Goal: Task Accomplishment & Management: Use online tool/utility

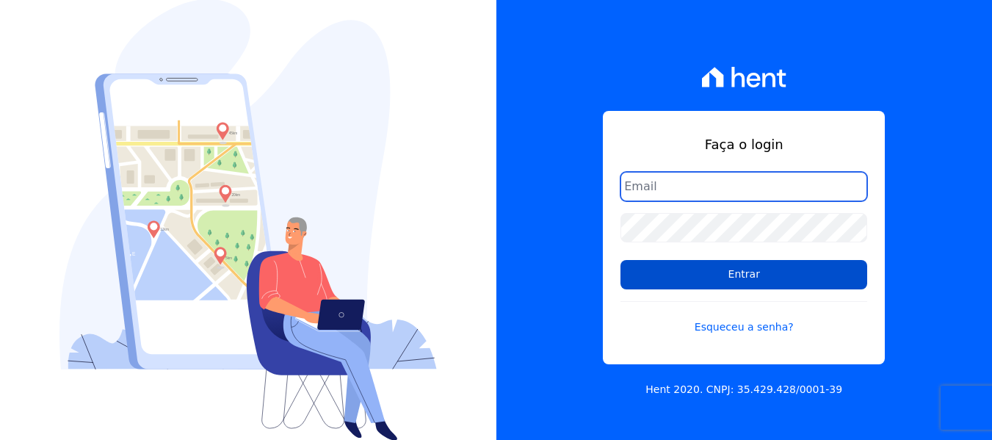
type input "[EMAIL_ADDRESS][DOMAIN_NAME]"
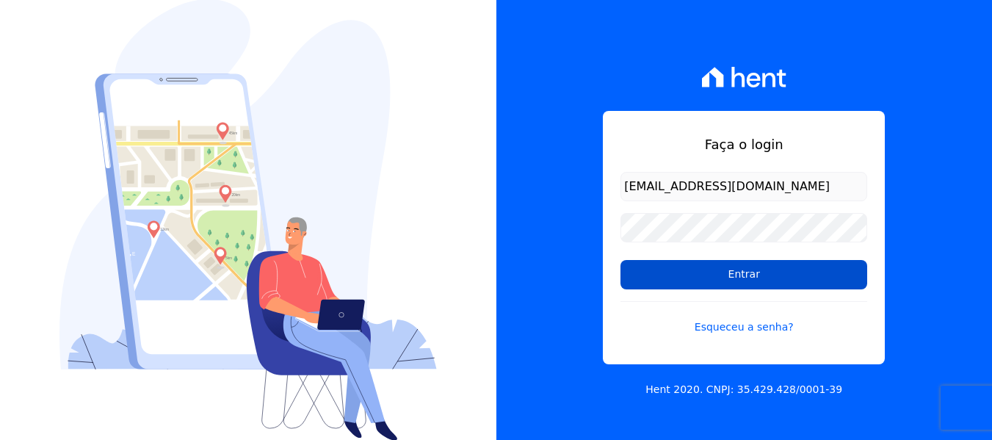
click at [727, 269] on input "Entrar" at bounding box center [743, 274] width 247 height 29
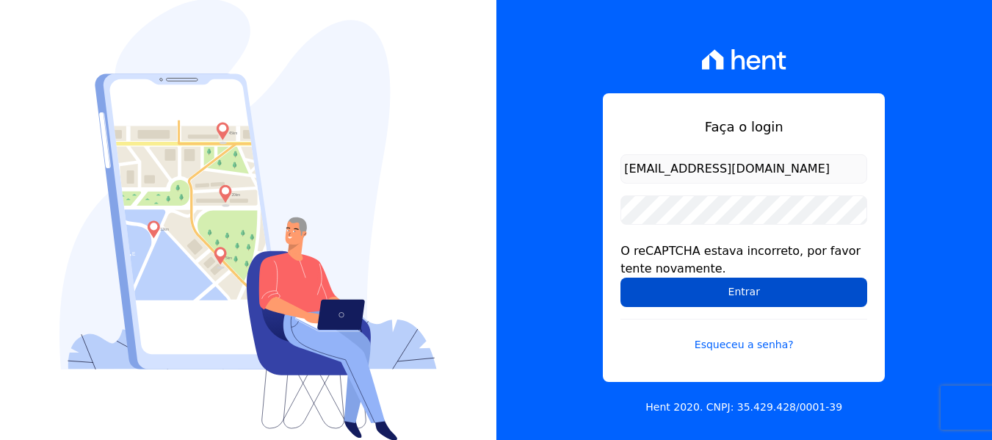
click at [822, 283] on input "Entrar" at bounding box center [743, 291] width 247 height 29
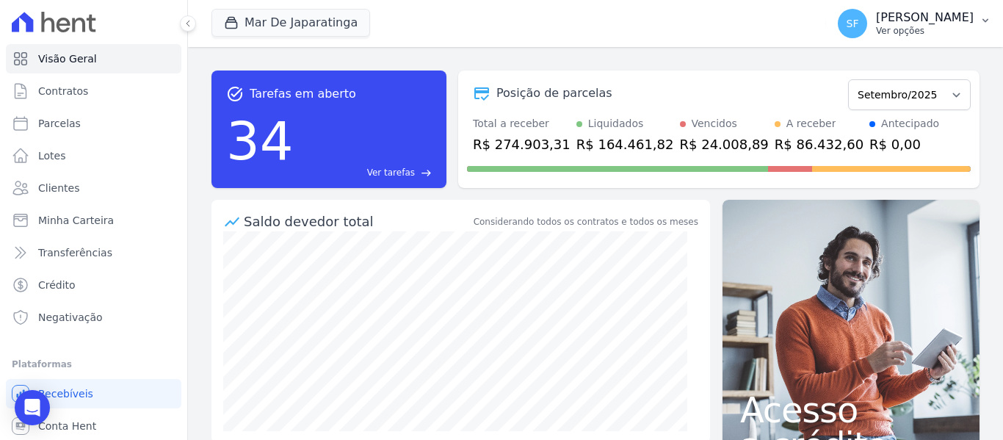
click at [943, 29] on p "Ver opções" at bounding box center [925, 31] width 98 height 12
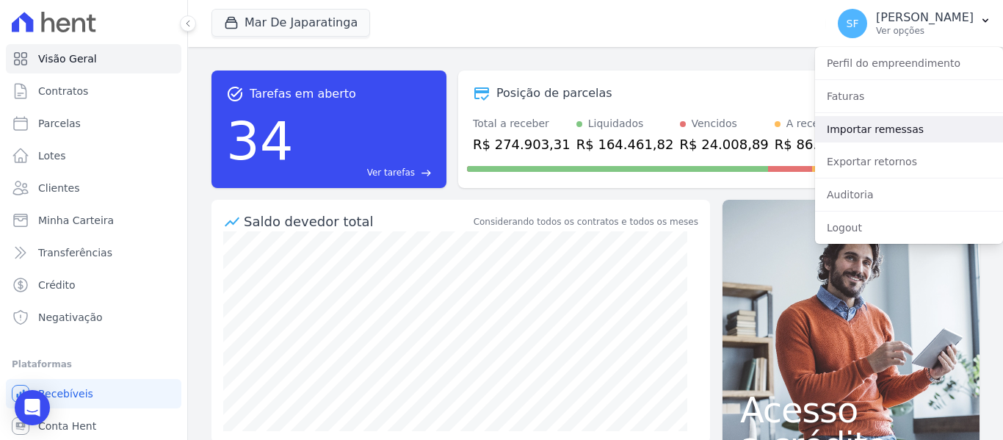
click at [873, 139] on link "Importar remessas" at bounding box center [909, 129] width 188 height 26
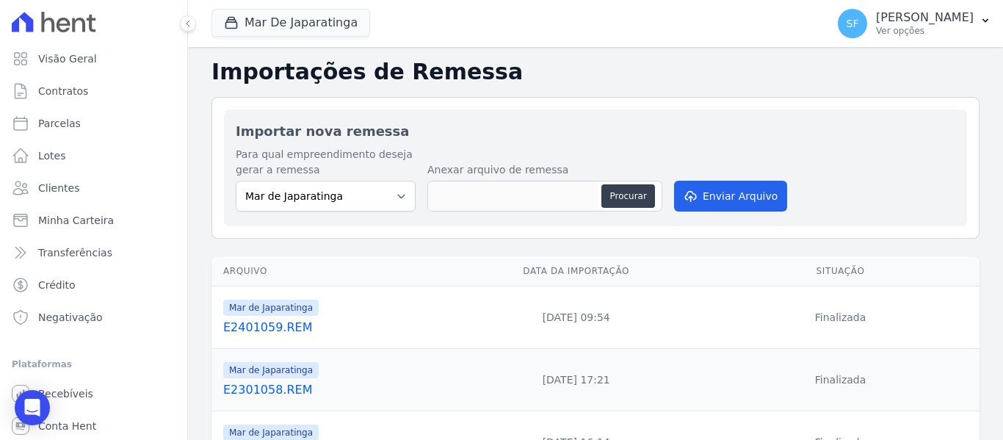
scroll to position [73, 0]
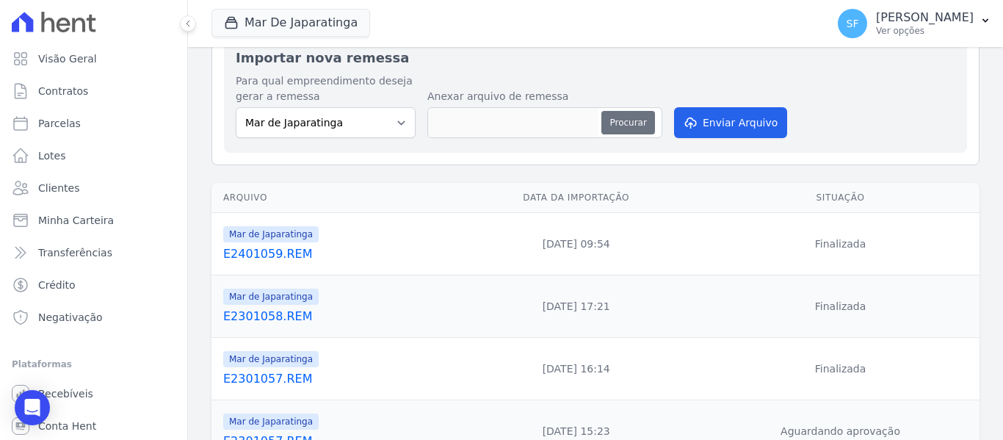
click at [636, 120] on button "Procurar" at bounding box center [627, 122] width 53 height 23
type input "E2501060.REM"
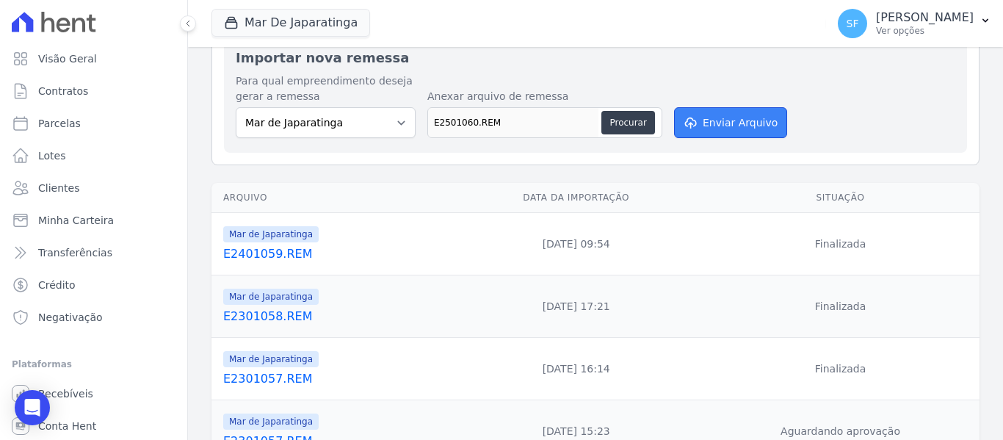
click at [723, 134] on button "Enviar Arquivo" at bounding box center [730, 122] width 113 height 31
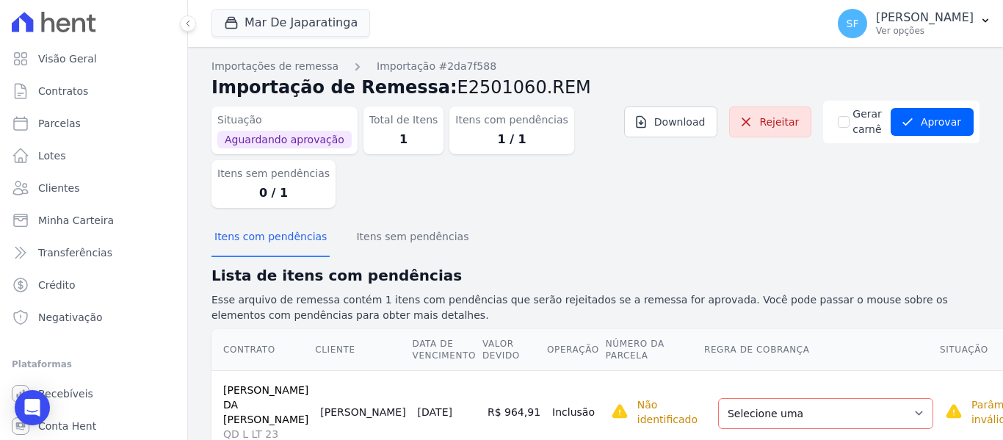
scroll to position [50, 0]
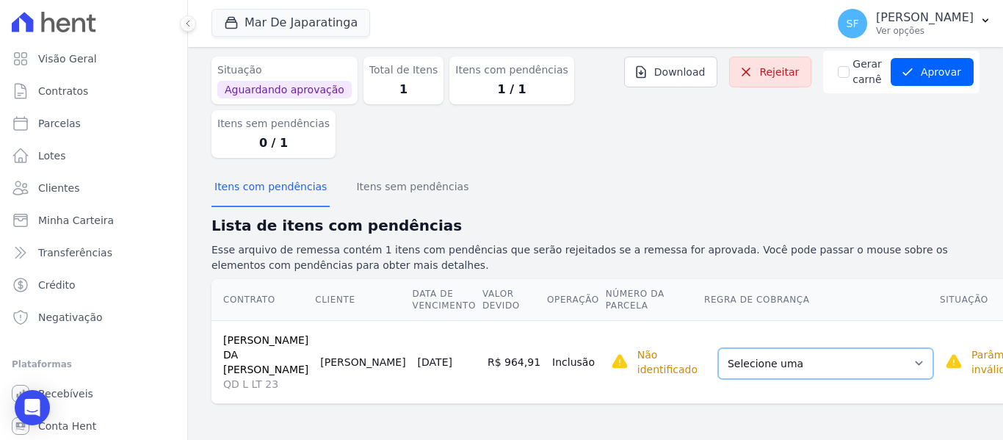
click at [843, 367] on select "Selecione uma Nova Parcela Avulsa Parcela Avulsa Existente Parcela Normal (121 …" at bounding box center [825, 363] width 215 height 31
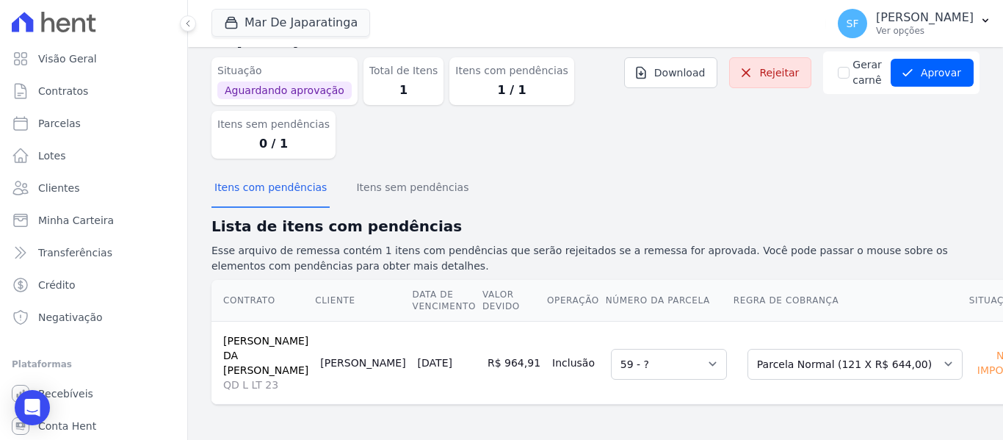
click at [834, 192] on div "Itens com pendências Itens sem pendências" at bounding box center [595, 188] width 768 height 36
click at [912, 81] on button "Aprovar" at bounding box center [931, 73] width 83 height 28
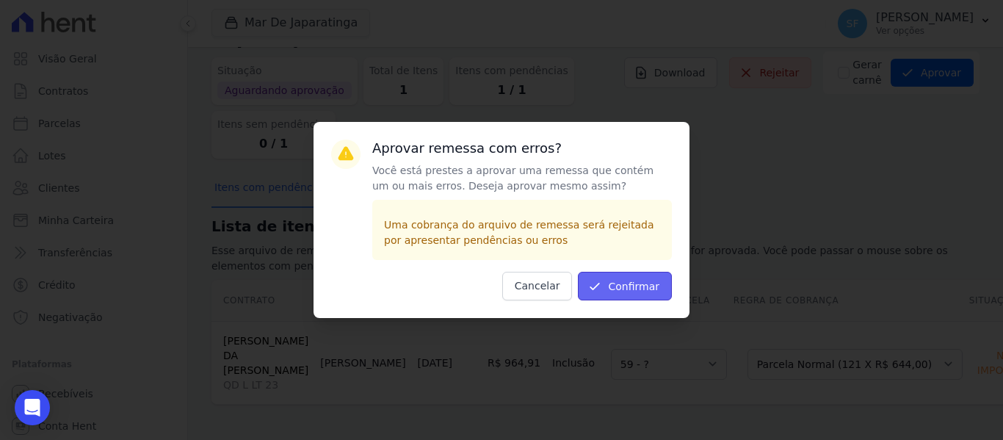
click at [662, 286] on button "Confirmar" at bounding box center [625, 286] width 94 height 29
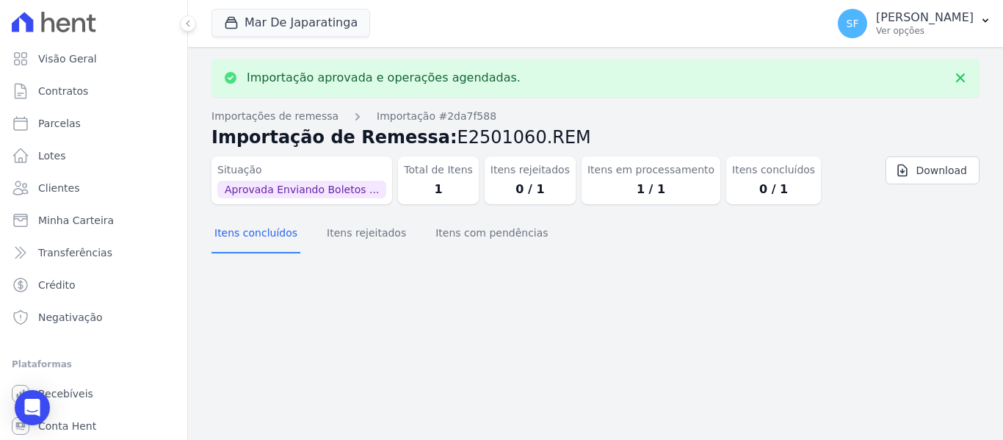
click at [662, 286] on div "Importação aprovada e operações agendadas. Importações de remessa Importação #2…" at bounding box center [595, 243] width 815 height 393
click at [63, 183] on span "Clientes" at bounding box center [58, 188] width 41 height 15
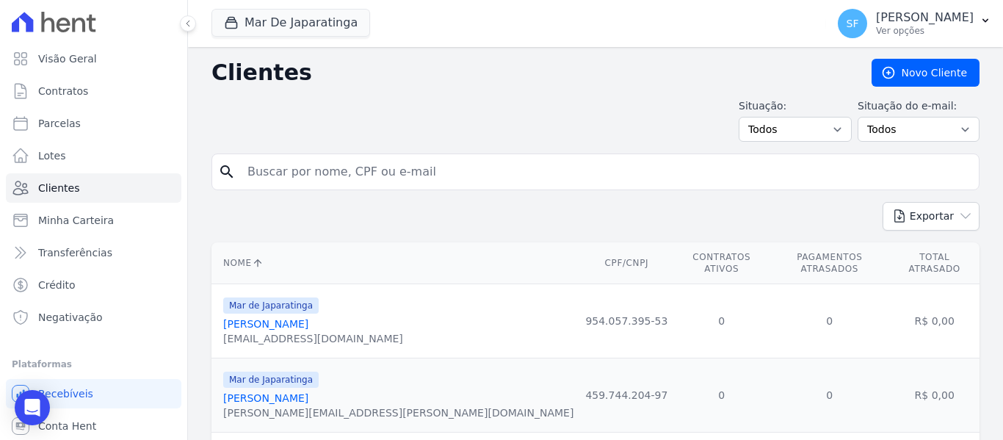
click at [550, 179] on input "search" at bounding box center [606, 171] width 734 height 29
type input "mayza"
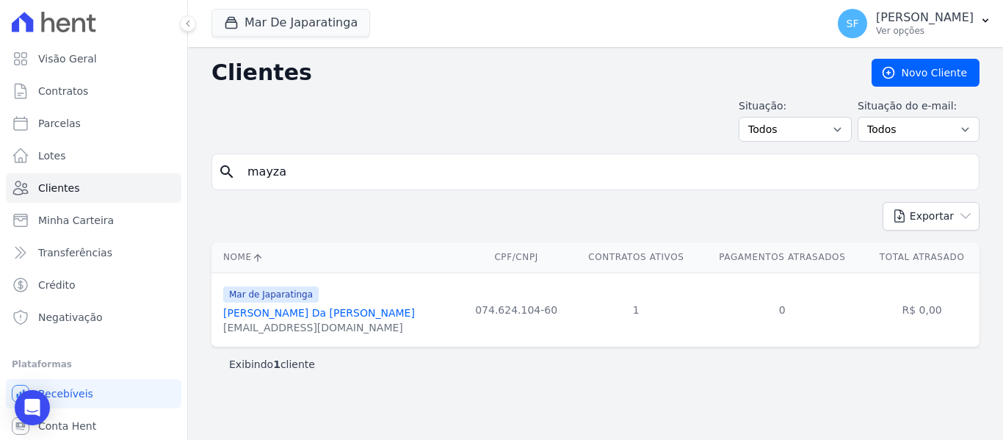
click at [331, 313] on link "[PERSON_NAME] Da [PERSON_NAME]" at bounding box center [319, 313] width 192 height 12
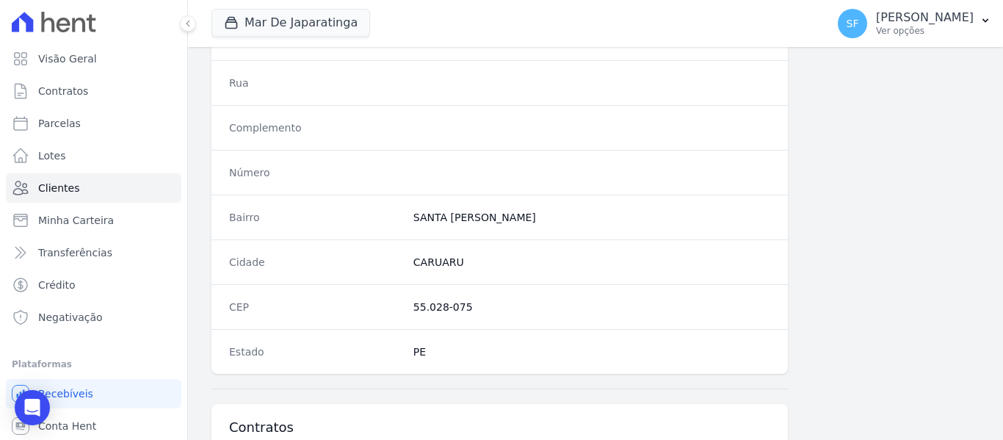
scroll to position [945, 0]
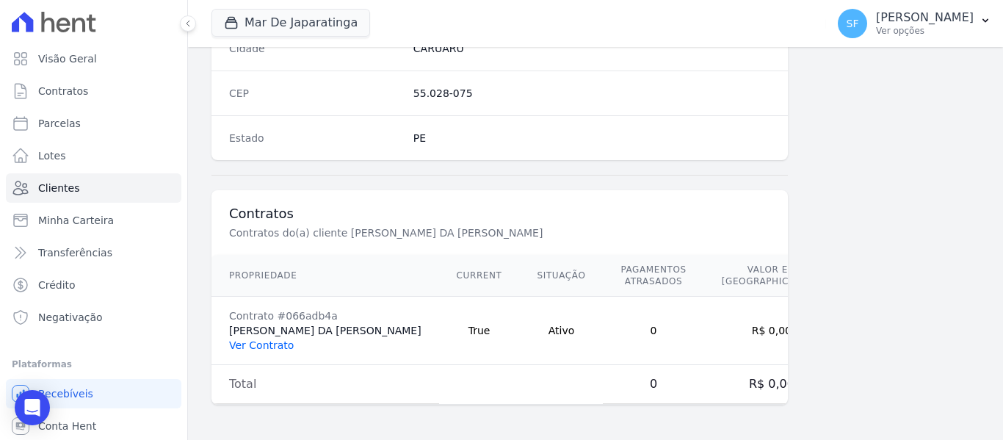
click at [257, 342] on link "Ver Contrato" at bounding box center [261, 345] width 65 height 12
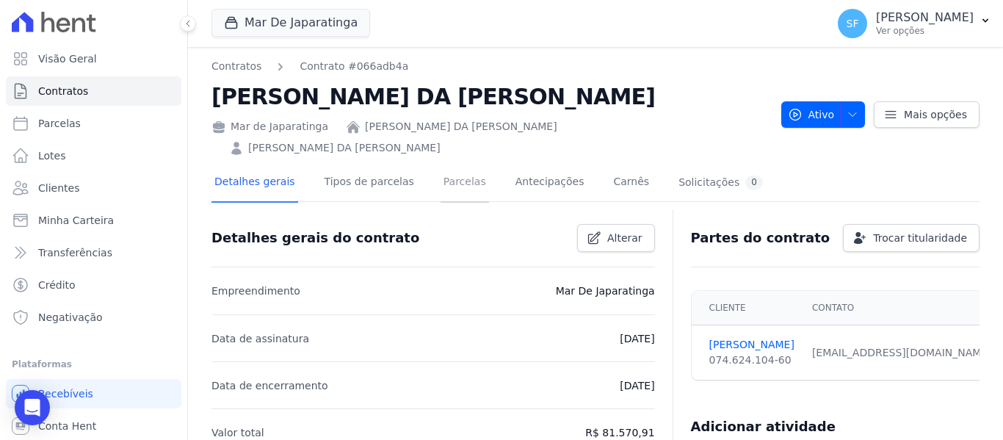
click at [441, 168] on link "Parcelas" at bounding box center [464, 183] width 48 height 39
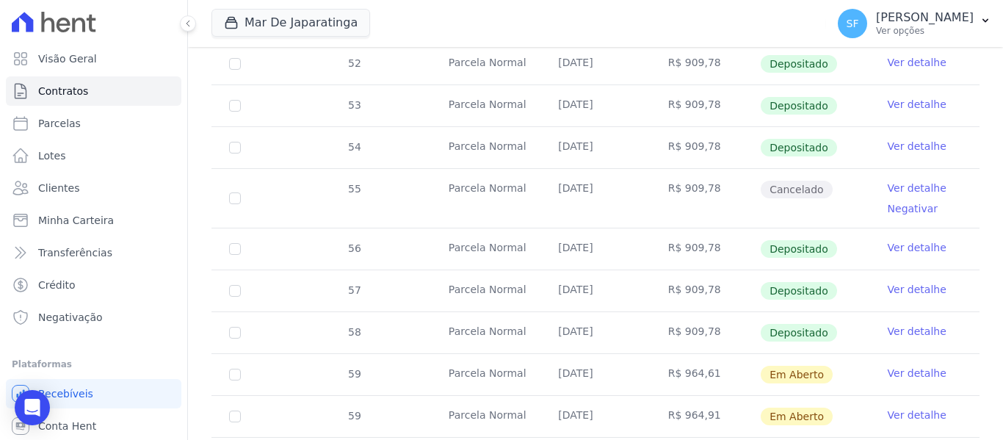
scroll to position [606, 0]
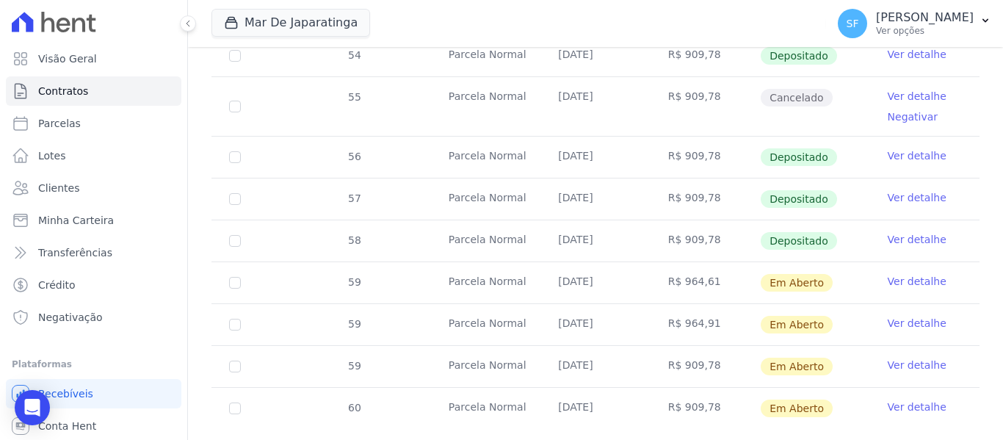
click at [903, 316] on link "Ver detalhe" at bounding box center [916, 323] width 59 height 15
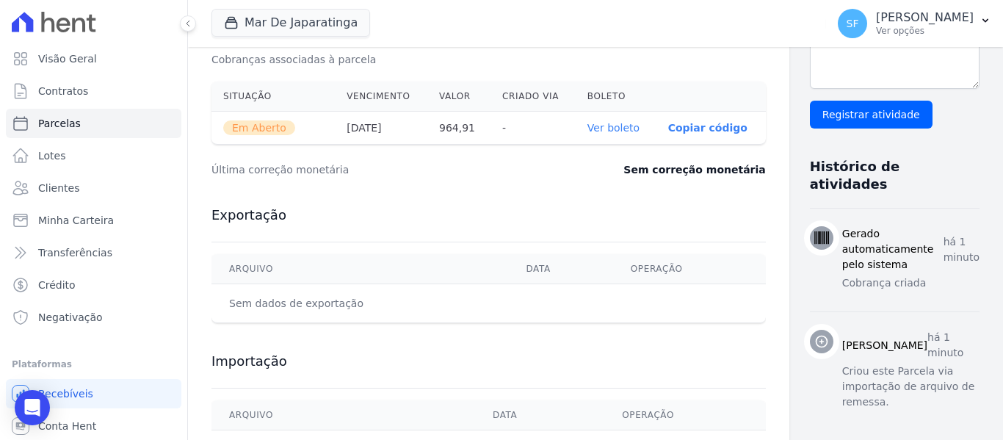
scroll to position [419, 0]
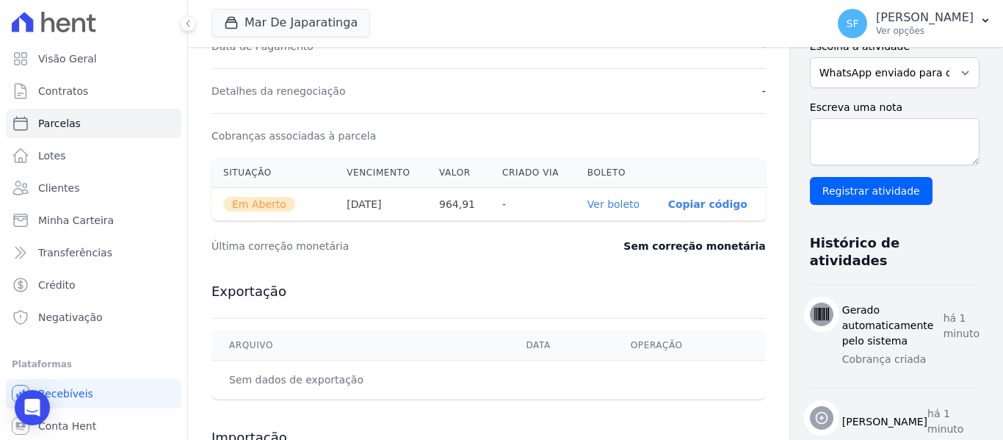
click at [587, 203] on link "Ver boleto" at bounding box center [613, 204] width 52 height 12
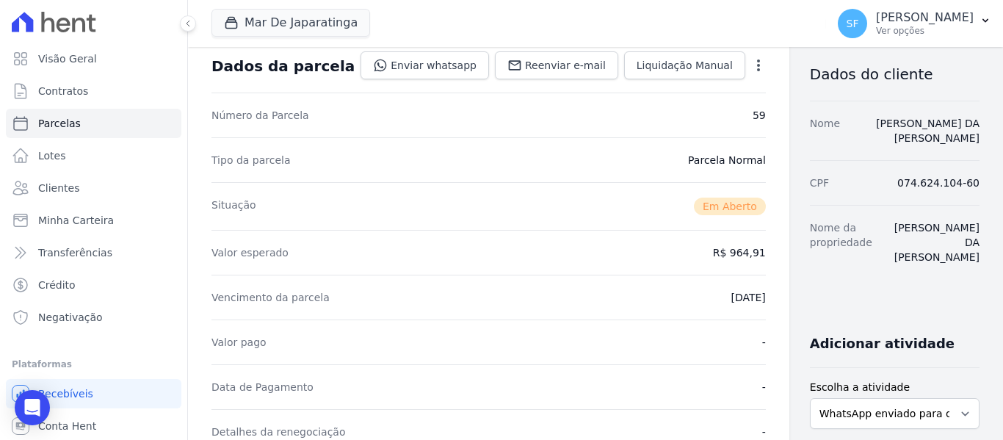
scroll to position [0, 0]
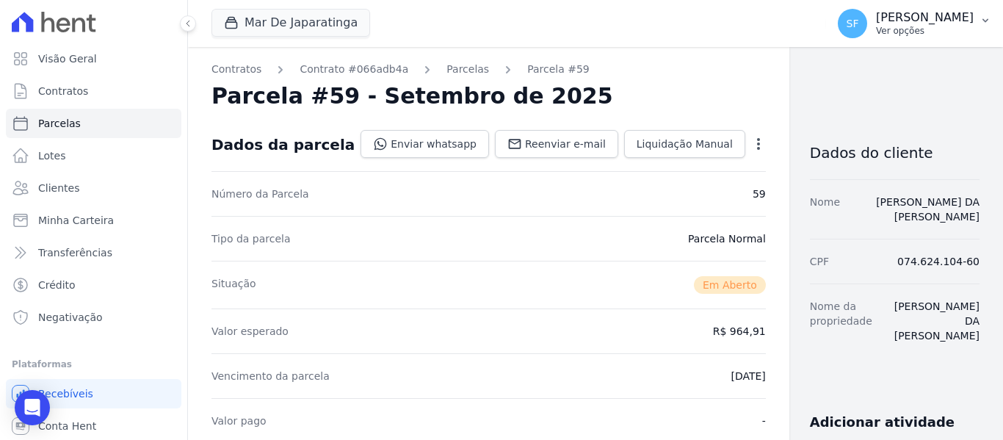
click at [946, 29] on p "Ver opções" at bounding box center [925, 31] width 98 height 12
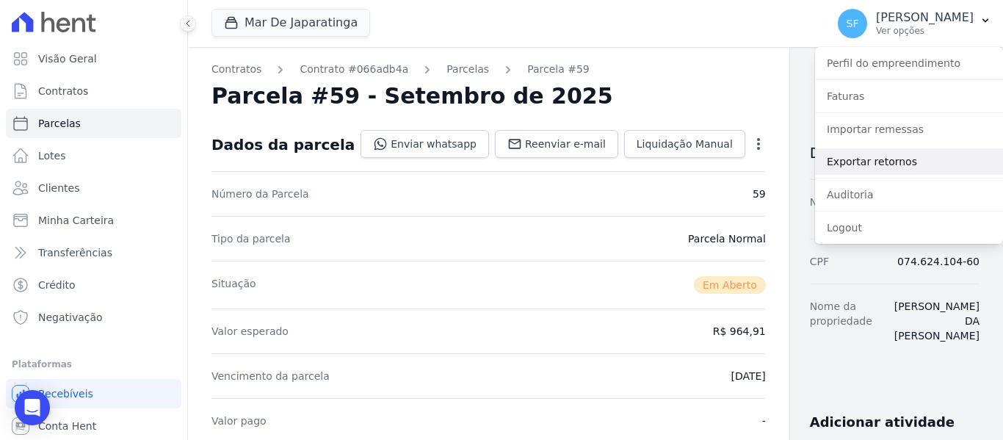
click at [873, 159] on link "Exportar retornos" at bounding box center [909, 161] width 188 height 26
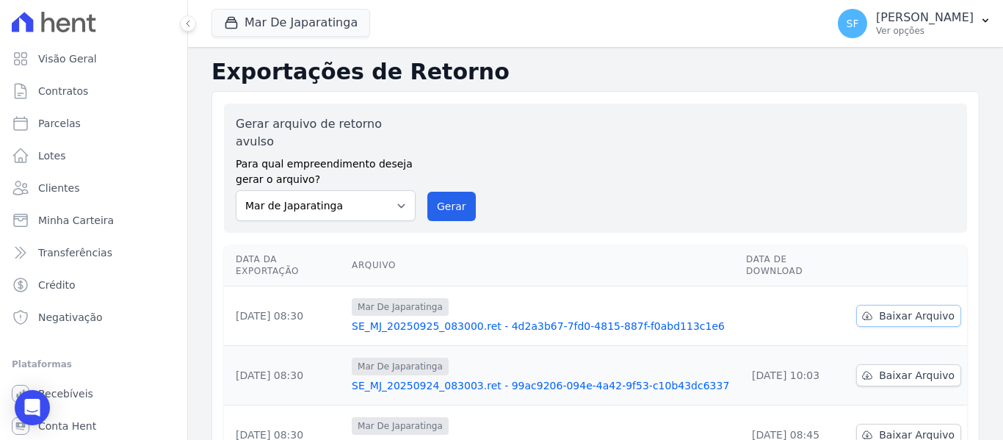
click at [888, 305] on link "Baixar Arquivo" at bounding box center [908, 316] width 105 height 22
click at [701, 170] on div "Gerar arquivo de retorno avulso Para qual empreendimento deseja gerar o arquivo…" at bounding box center [595, 168] width 719 height 106
click at [73, 217] on span "Minha Carteira" at bounding box center [76, 220] width 76 height 15
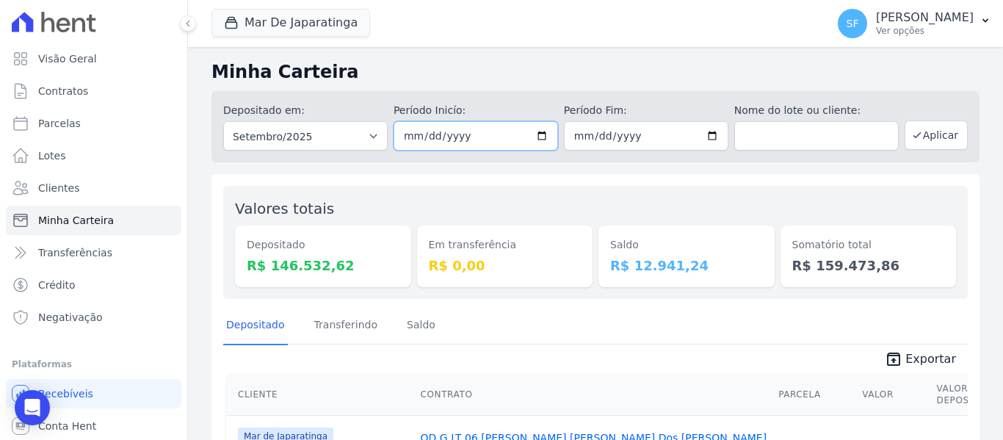
click at [532, 133] on input "[DATE]" at bounding box center [475, 135] width 164 height 29
type input "[DATE]"
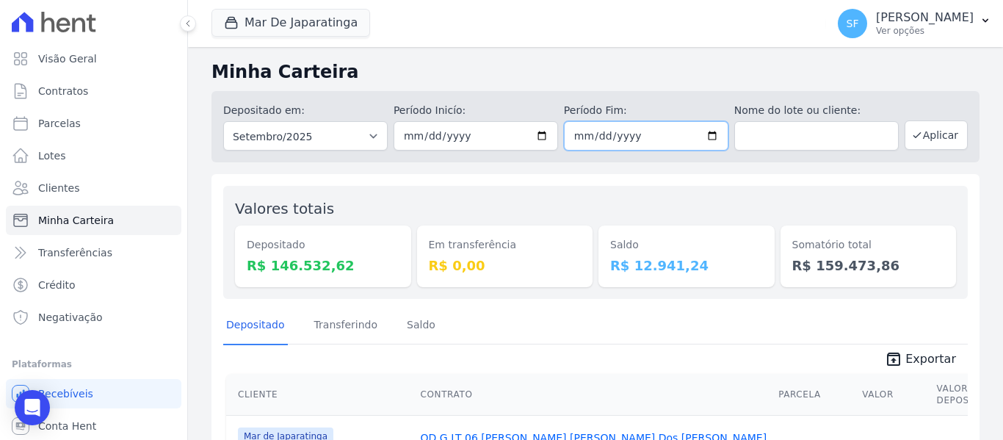
click at [705, 137] on input "[DATE]" at bounding box center [646, 135] width 164 height 29
type input "[DATE]"
click at [915, 142] on button "Aplicar" at bounding box center [935, 134] width 63 height 29
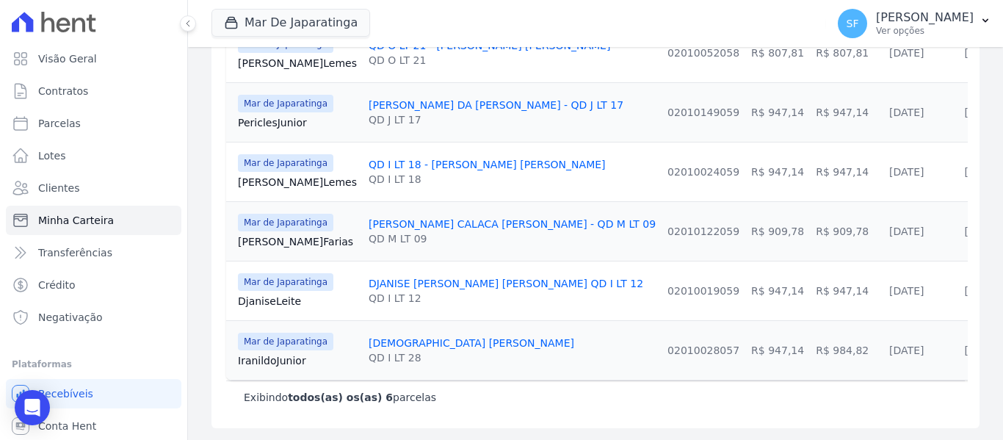
scroll to position [256, 0]
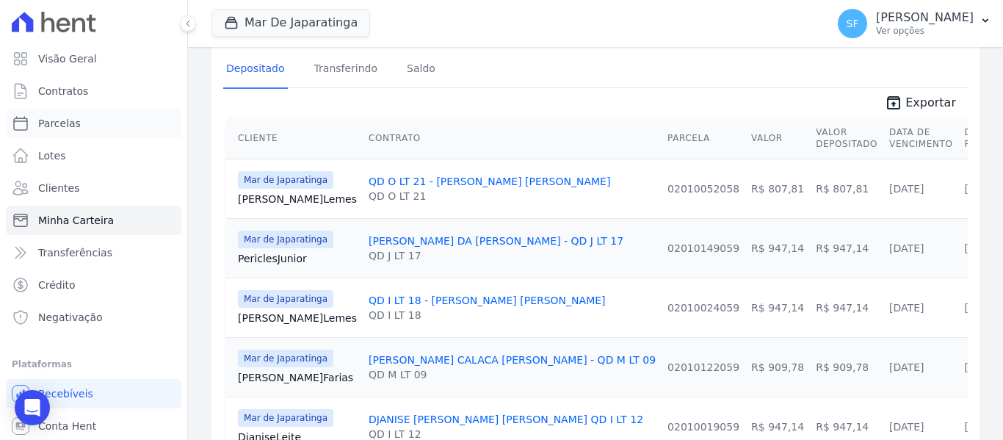
drag, startPoint x: 80, startPoint y: 130, endPoint x: 618, endPoint y: 150, distance: 538.4
click at [80, 129] on link "Parcelas" at bounding box center [93, 123] width 175 height 29
select select
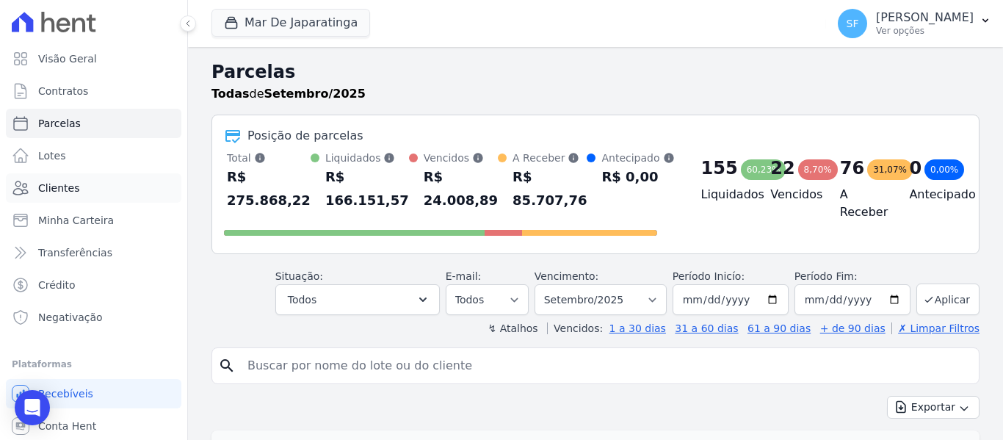
click at [43, 188] on span "Clientes" at bounding box center [58, 188] width 41 height 15
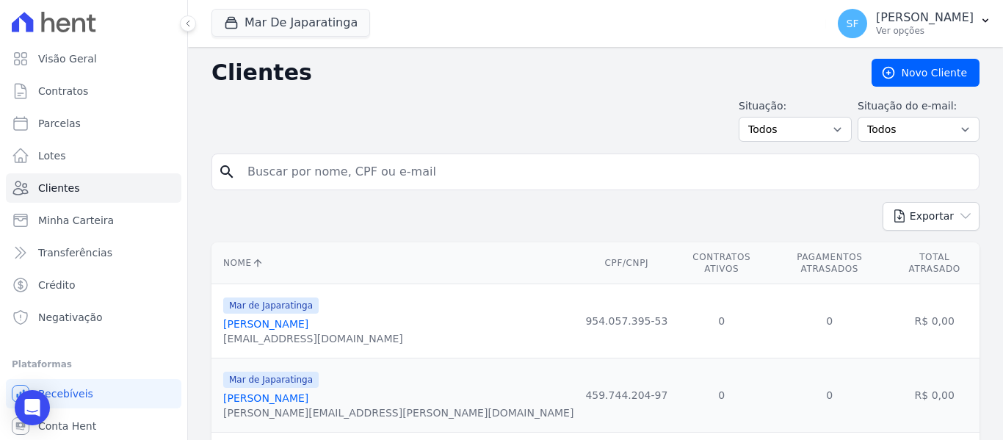
click at [570, 179] on input "search" at bounding box center [606, 171] width 734 height 29
type input "mayza"
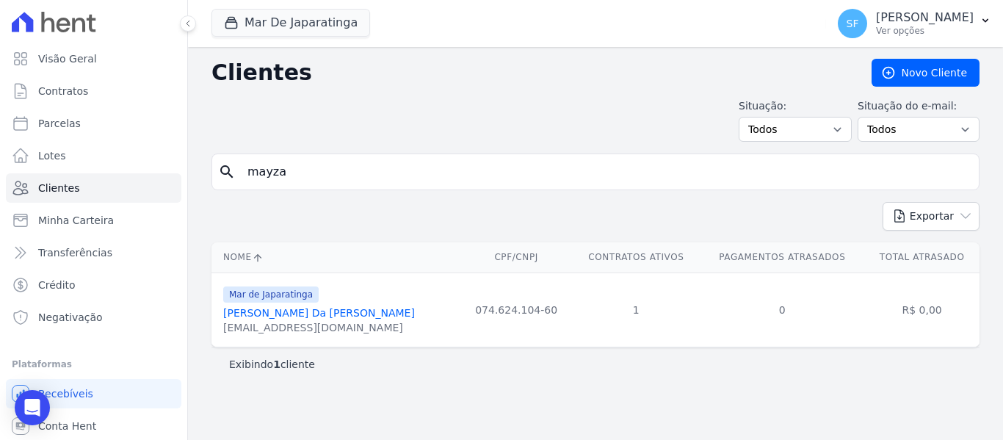
click at [339, 316] on link "Mayza Kataline Da Silva Franca" at bounding box center [319, 313] width 192 height 12
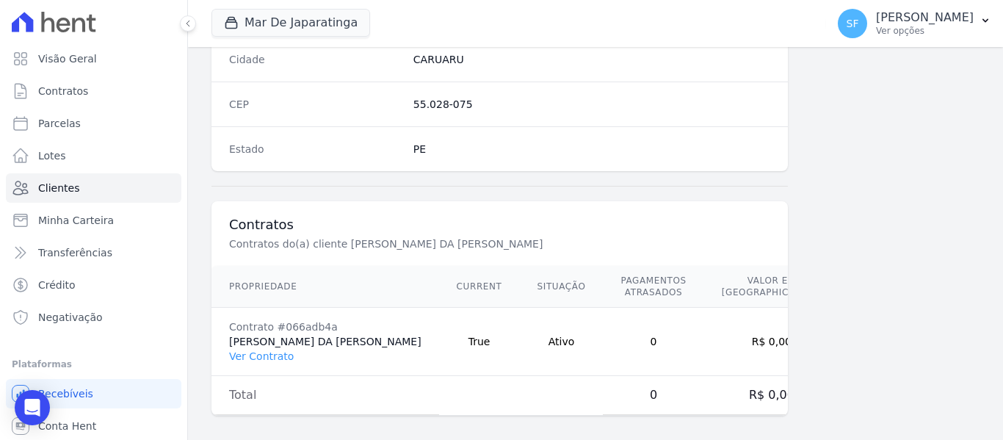
scroll to position [945, 0]
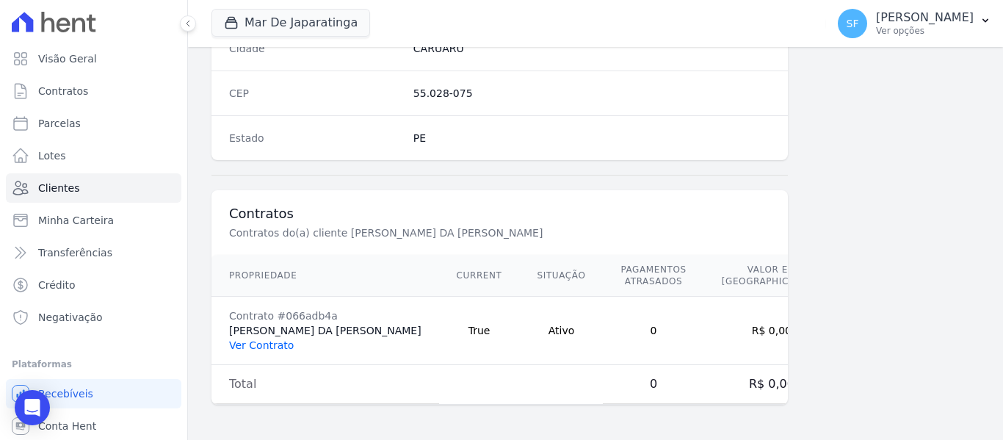
click at [271, 348] on link "Ver Contrato" at bounding box center [261, 345] width 65 height 12
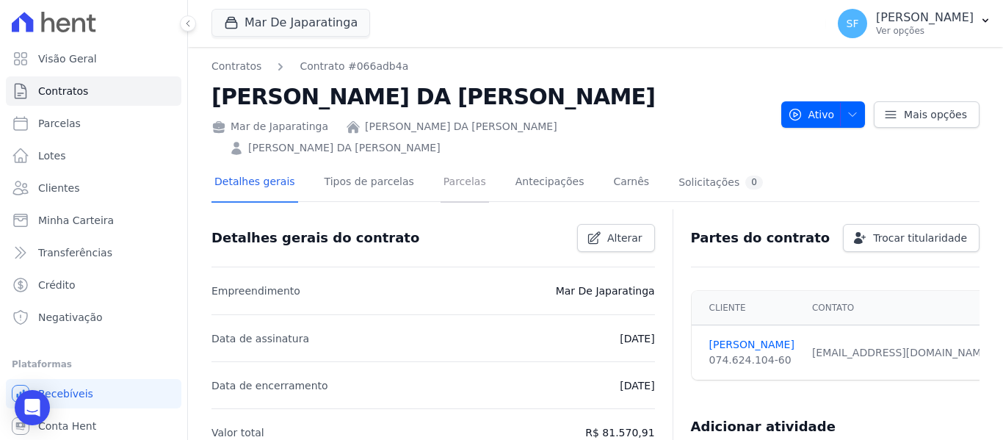
click at [452, 164] on link "Parcelas" at bounding box center [464, 183] width 48 height 39
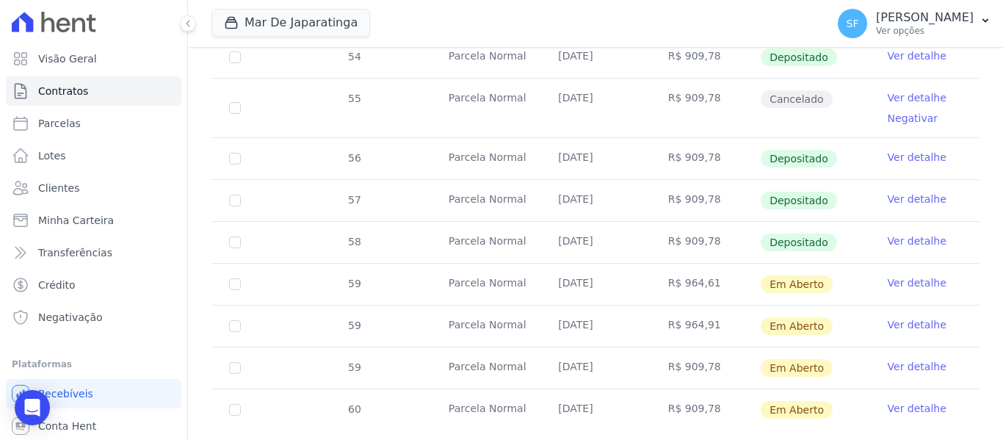
scroll to position [606, 0]
click at [887, 274] on link "Ver detalhe" at bounding box center [916, 281] width 59 height 15
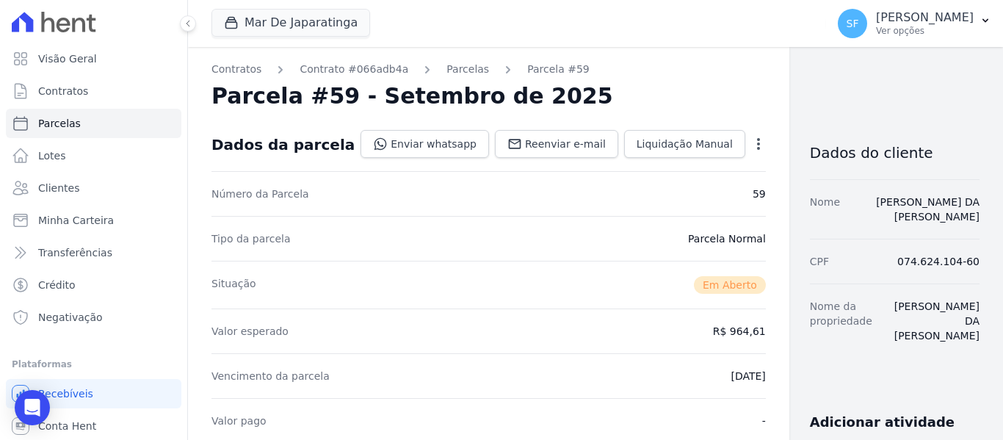
click at [757, 139] on icon "button" at bounding box center [758, 144] width 3 height 12
click at [650, 184] on link "Cancelar Parcela" at bounding box center [694, 190] width 129 height 26
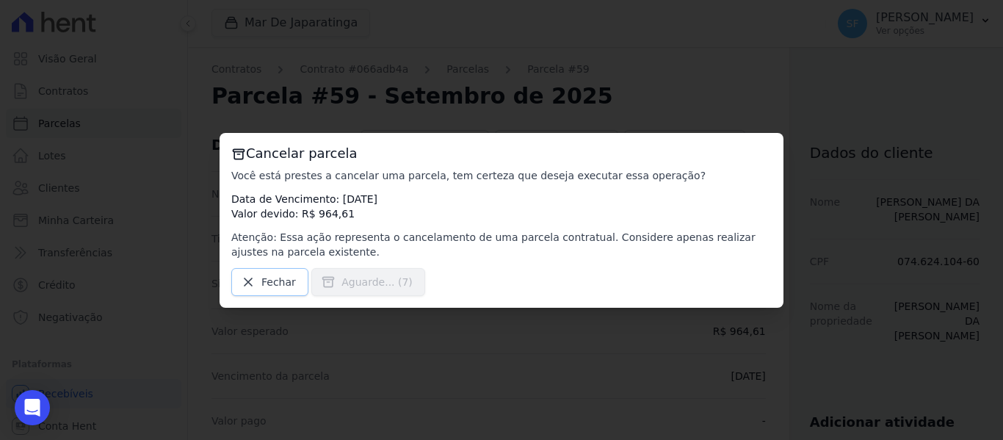
click at [280, 288] on span "Fechar" at bounding box center [278, 282] width 34 height 15
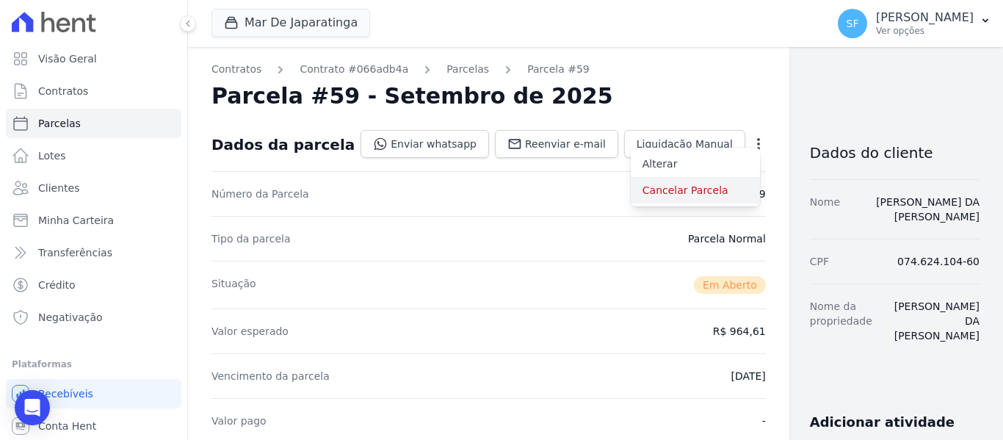
click at [630, 198] on link "Cancelar Parcela" at bounding box center [694, 190] width 129 height 26
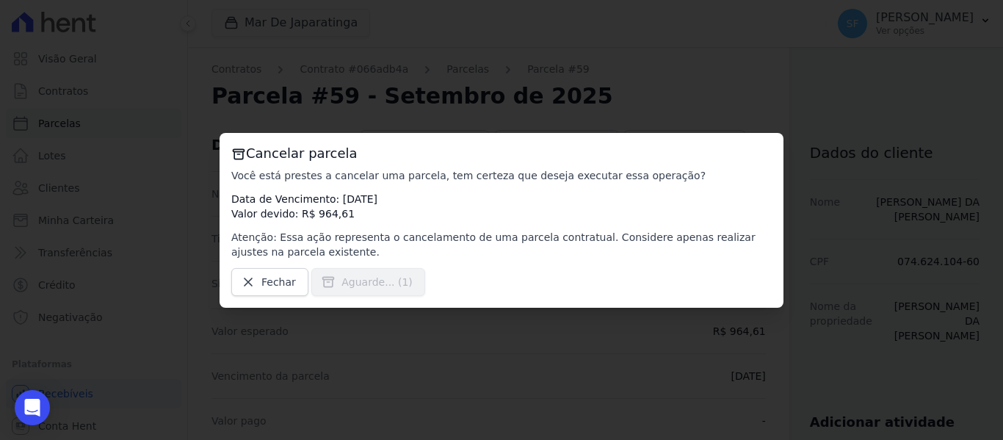
click at [341, 286] on span "Aguarde... (1)" at bounding box center [376, 282] width 71 height 15
click at [341, 288] on span "Confirmar" at bounding box center [366, 282] width 51 height 15
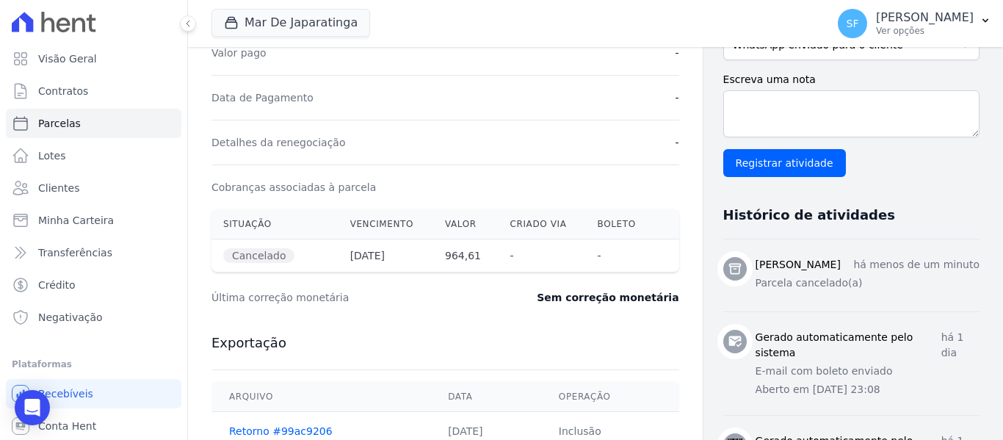
scroll to position [294, 0]
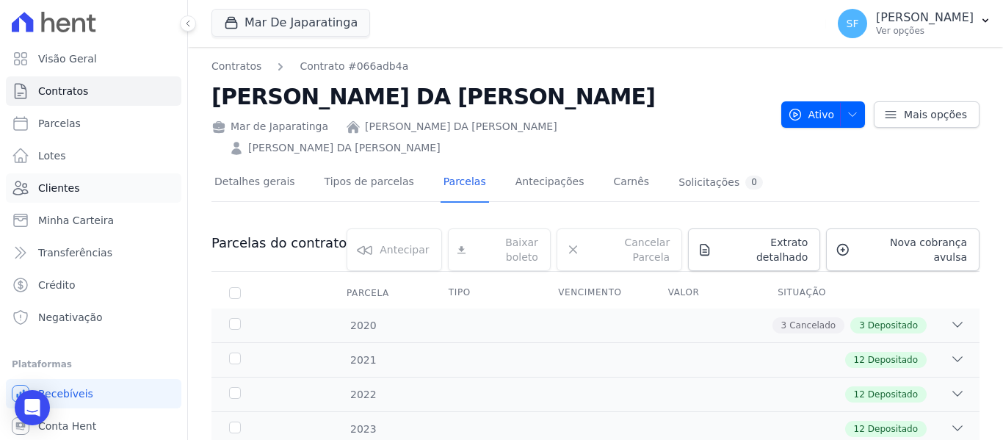
click at [73, 185] on span "Clientes" at bounding box center [58, 188] width 41 height 15
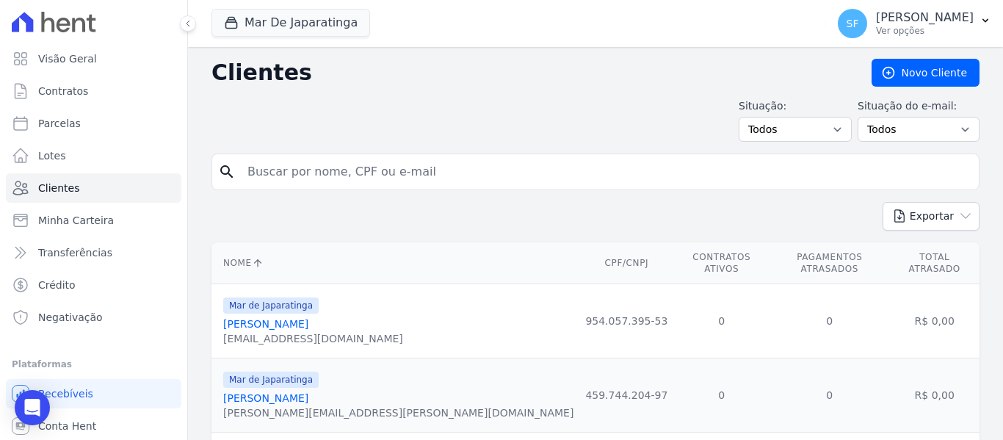
click at [486, 169] on input "search" at bounding box center [606, 171] width 734 height 29
type input "magdalane"
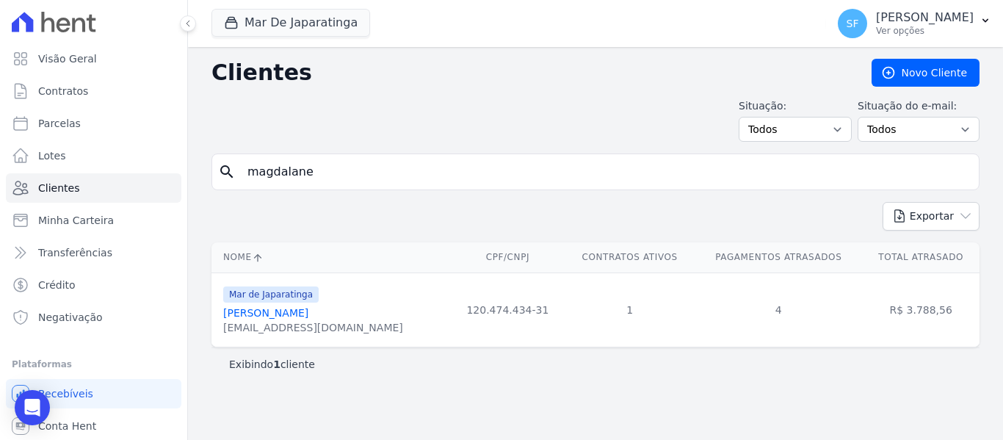
click at [308, 317] on link "Magdalane Dos Santos Silva" at bounding box center [265, 313] width 85 height 12
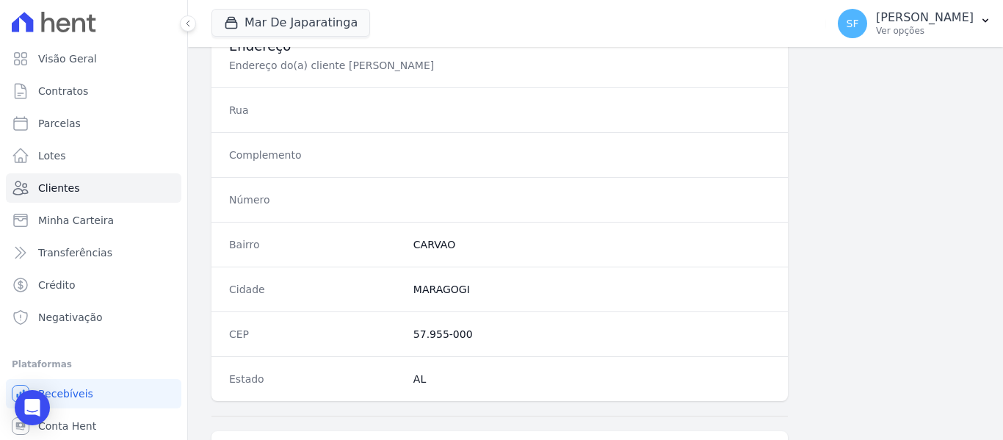
scroll to position [945, 0]
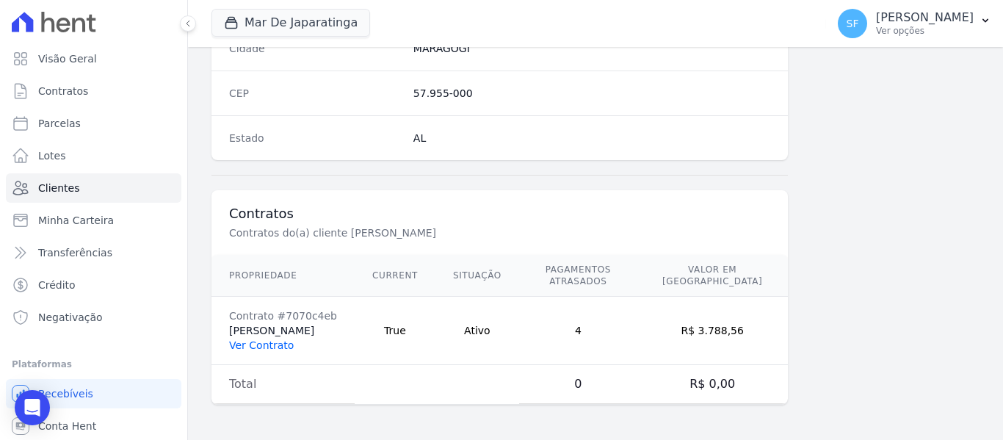
click at [258, 344] on link "Ver Contrato" at bounding box center [261, 345] width 65 height 12
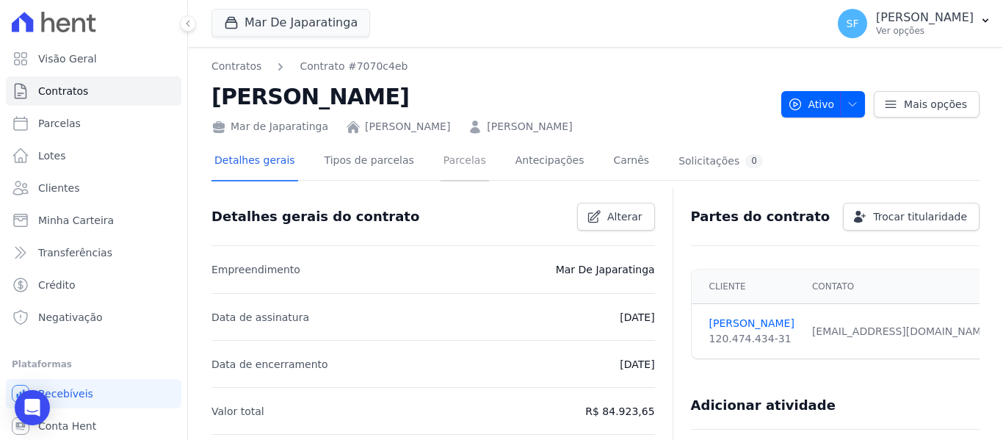
click at [451, 169] on link "Parcelas" at bounding box center [464, 161] width 48 height 39
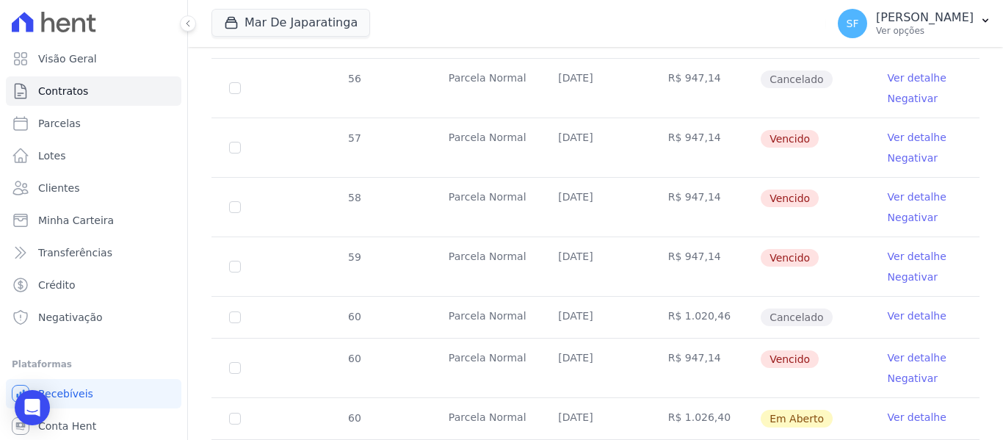
scroll to position [819, 0]
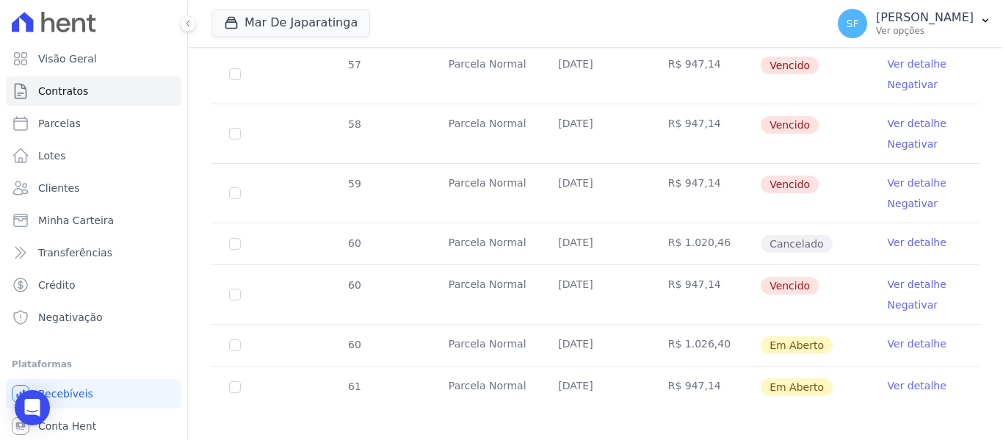
drag, startPoint x: 658, startPoint y: 418, endPoint x: 621, endPoint y: 381, distance: 52.4
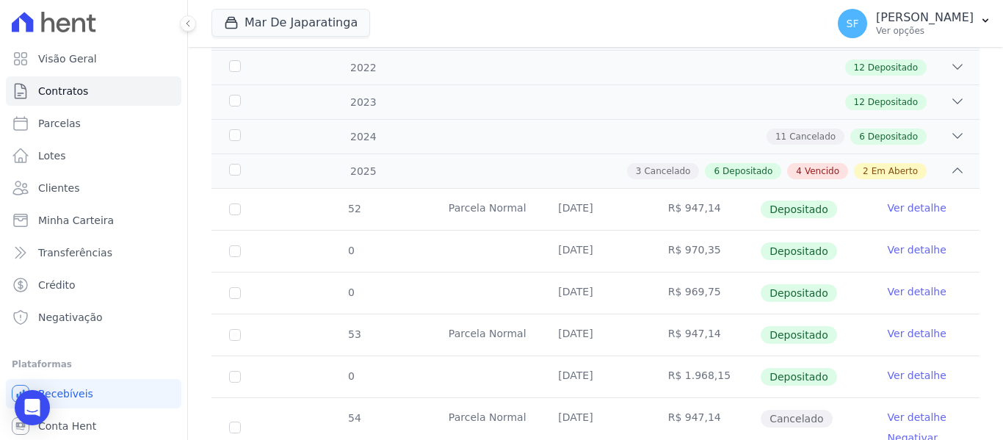
scroll to position [0, 0]
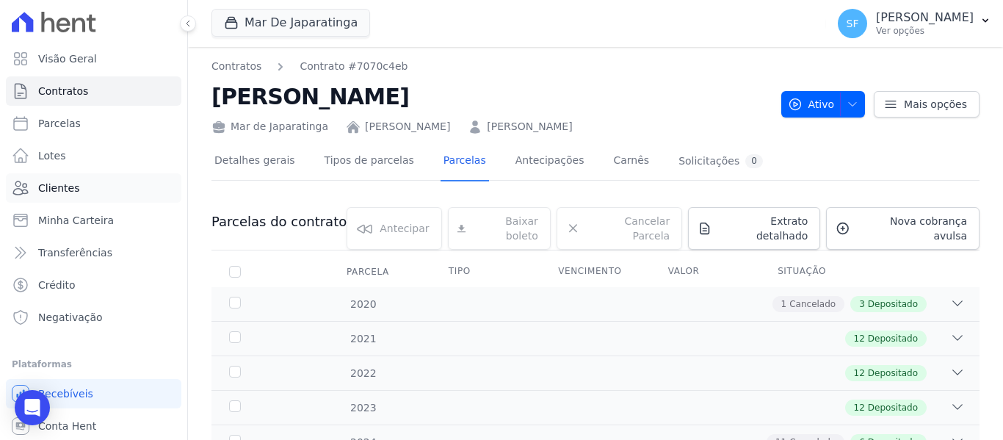
click at [68, 187] on span "Clientes" at bounding box center [58, 188] width 41 height 15
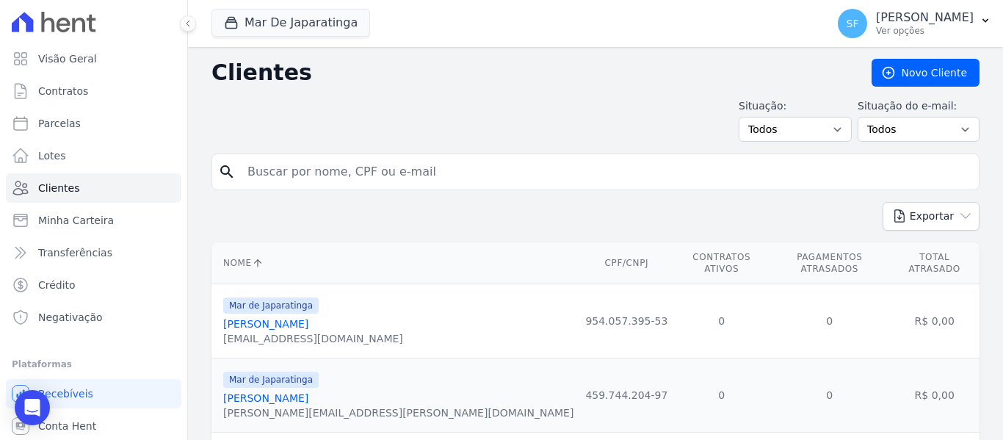
click at [539, 178] on input "search" at bounding box center [606, 171] width 734 height 29
type input "flavia"
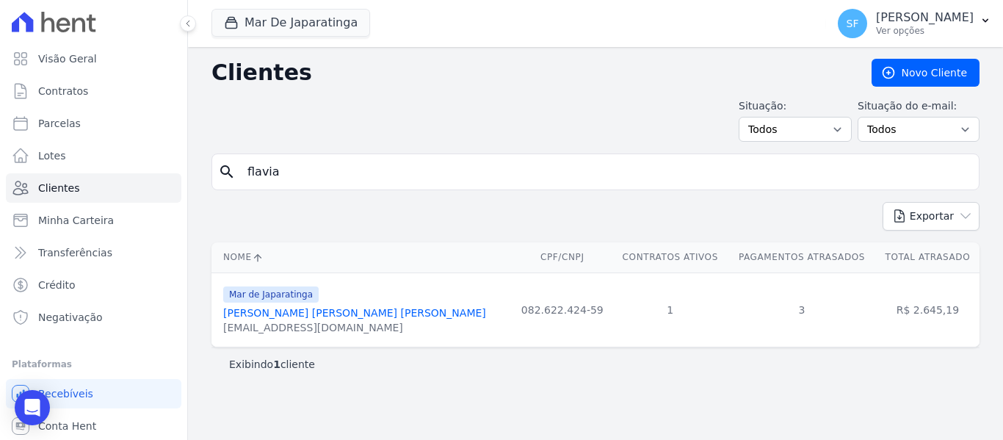
click at [332, 318] on link "Flavia Rafaela Barreto De Mato" at bounding box center [354, 313] width 263 height 12
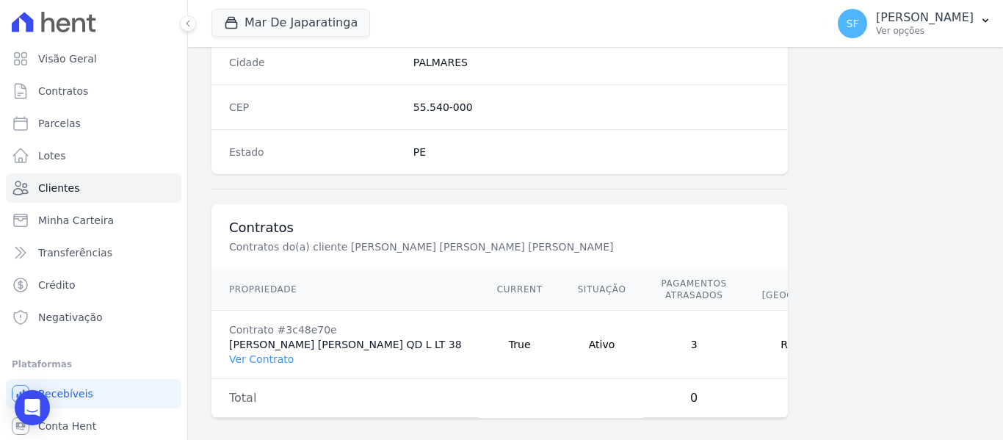
scroll to position [956, 0]
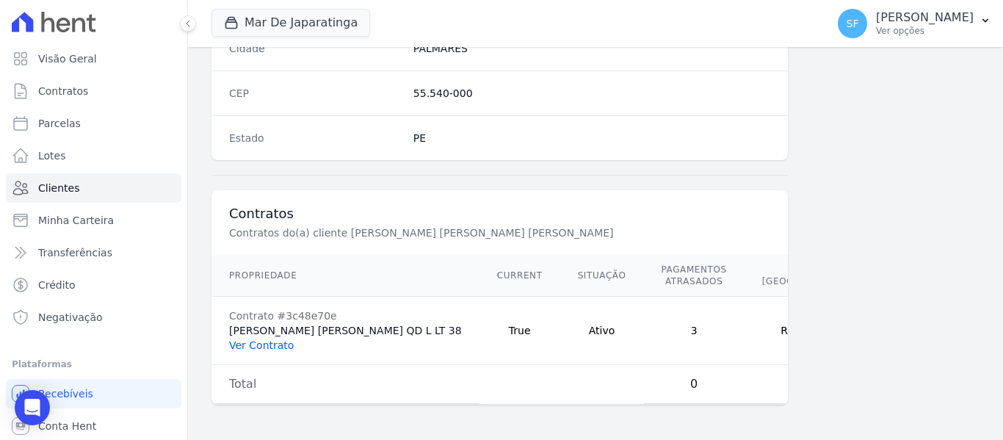
click at [283, 339] on link "Ver Contrato" at bounding box center [261, 345] width 65 height 12
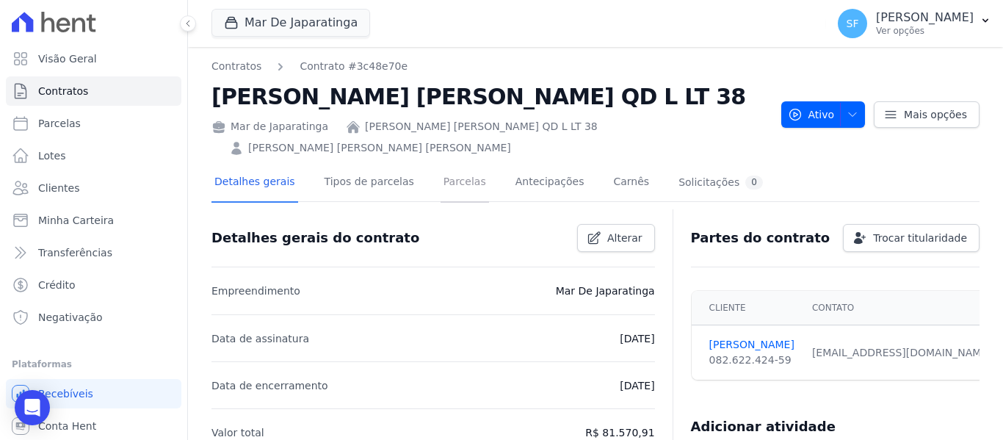
click at [440, 173] on link "Parcelas" at bounding box center [464, 183] width 48 height 39
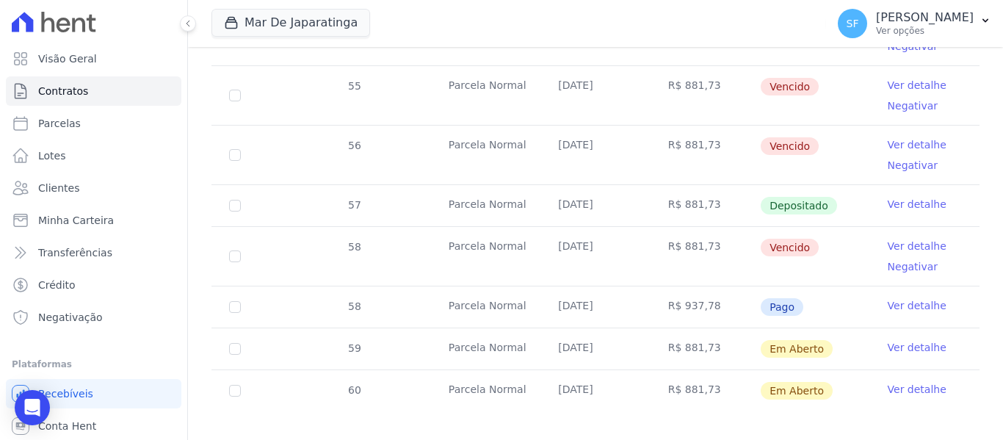
scroll to position [680, 0]
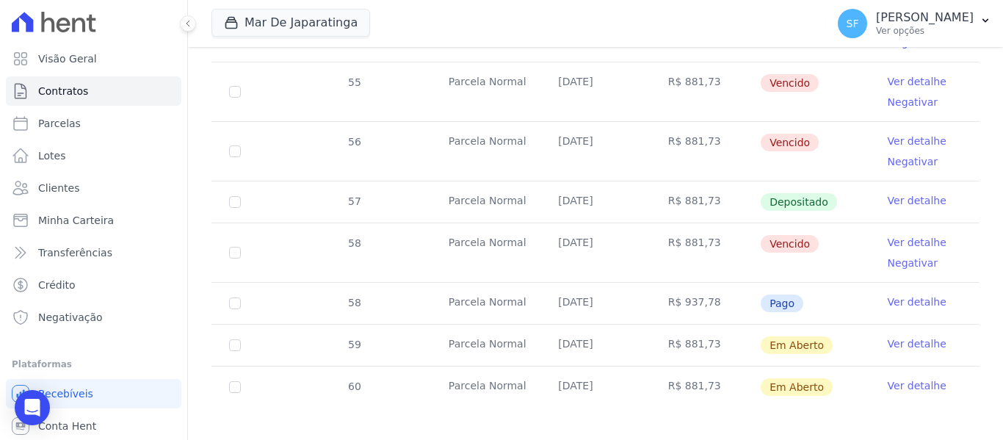
click at [915, 294] on link "Ver detalhe" at bounding box center [916, 301] width 59 height 15
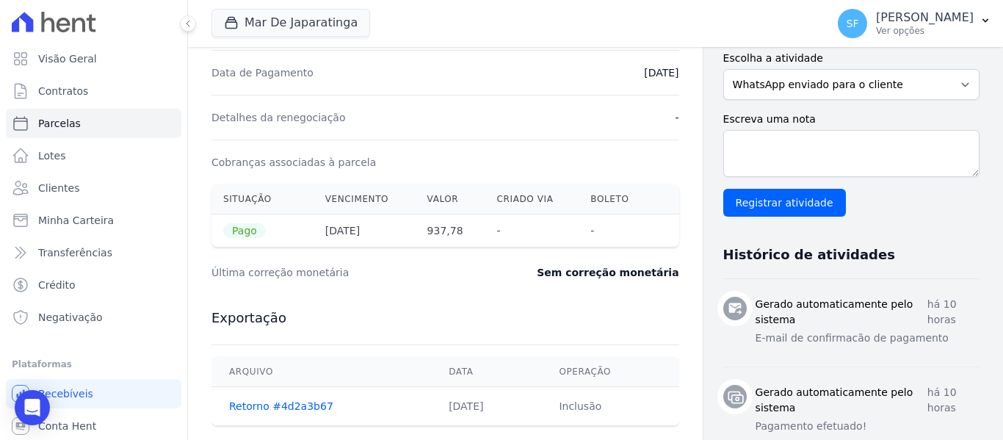
scroll to position [367, 0]
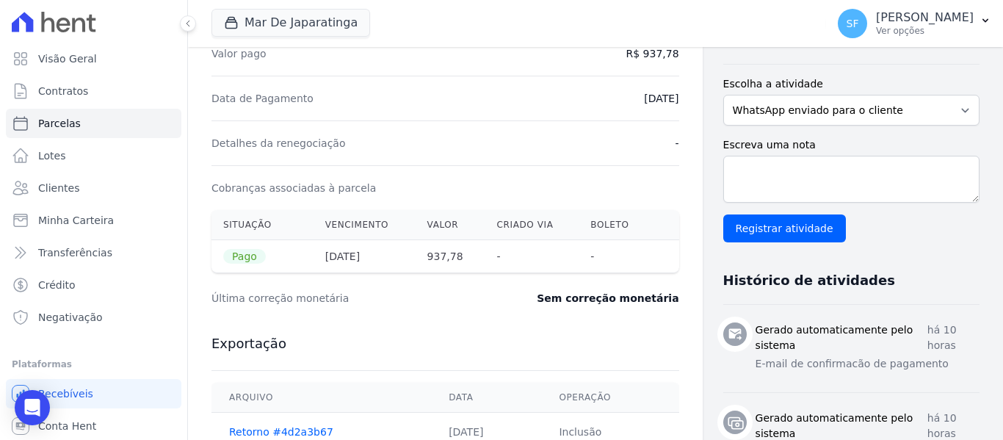
click at [325, 287] on div "Última correção monetária Sem correção monetária" at bounding box center [445, 298] width 468 height 44
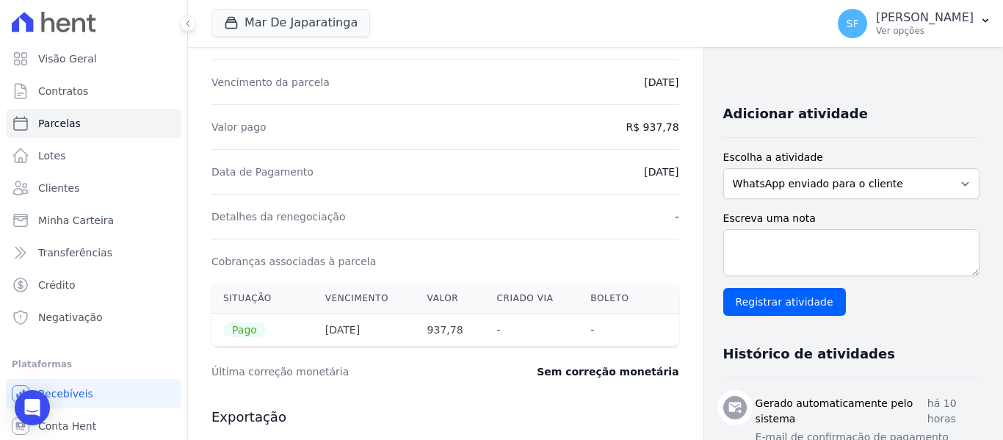
scroll to position [0, 0]
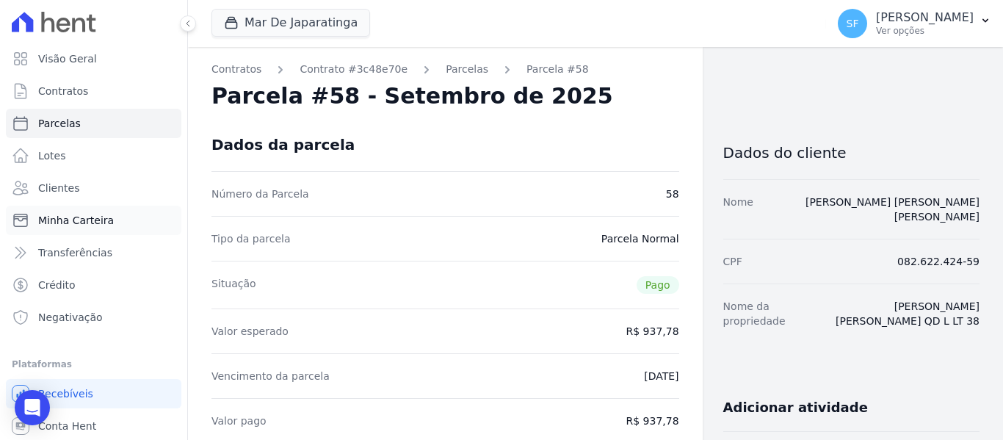
click at [98, 222] on span "Minha Carteira" at bounding box center [76, 220] width 76 height 15
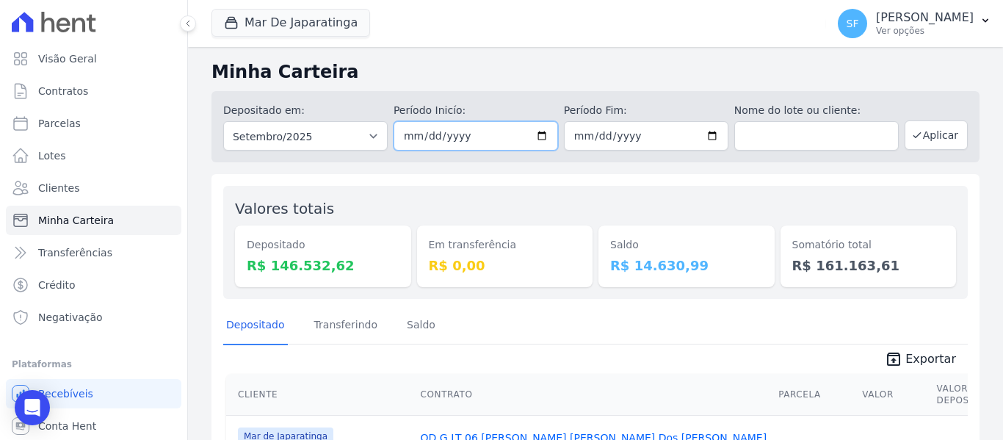
click at [536, 136] on input "[DATE]" at bounding box center [475, 135] width 164 height 29
type input "[DATE]"
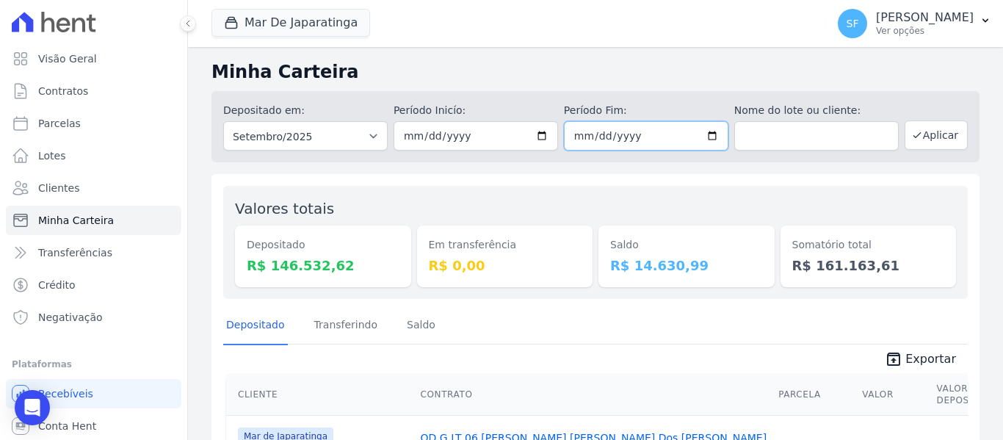
click at [706, 136] on input "[DATE]" at bounding box center [646, 135] width 164 height 29
drag, startPoint x: 708, startPoint y: 137, endPoint x: 701, endPoint y: 138, distance: 7.4
click at [708, 138] on input "[DATE]" at bounding box center [646, 135] width 164 height 29
type input "2025-09-26"
click at [929, 128] on button "Aplicar" at bounding box center [935, 134] width 63 height 29
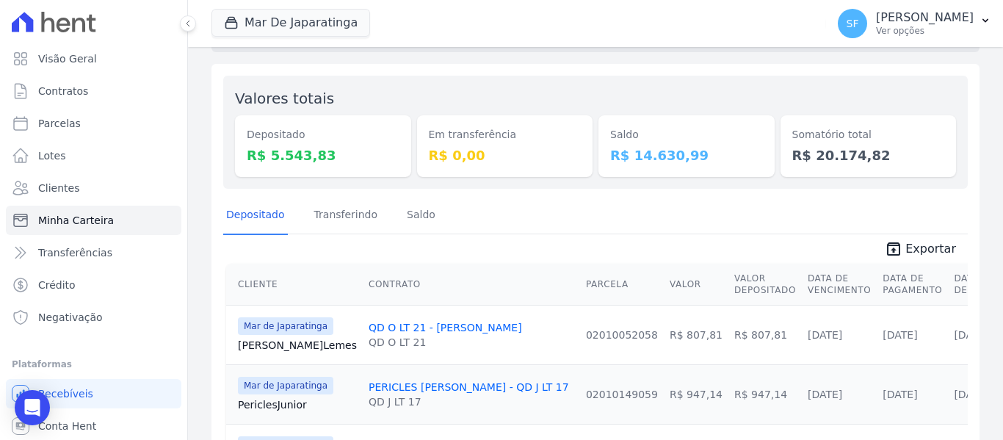
scroll to position [109, 0]
click at [690, 206] on div "Depositado Transferindo Saldo" at bounding box center [595, 216] width 744 height 36
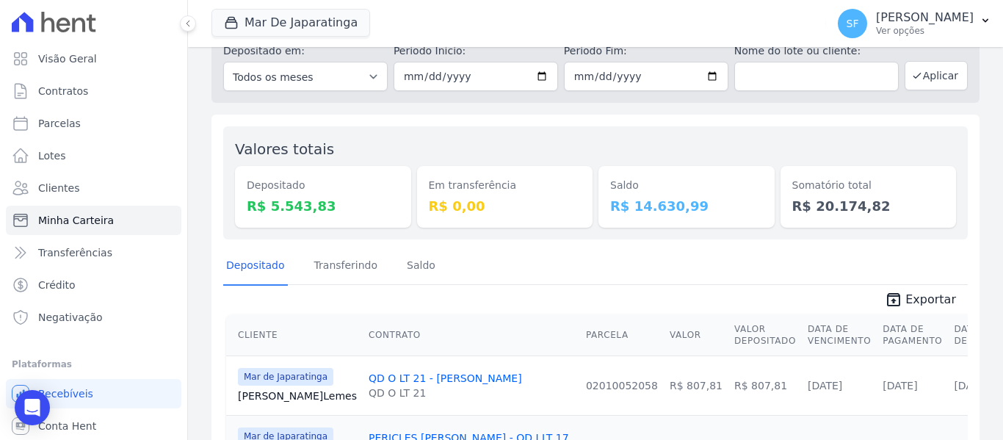
scroll to position [0, 0]
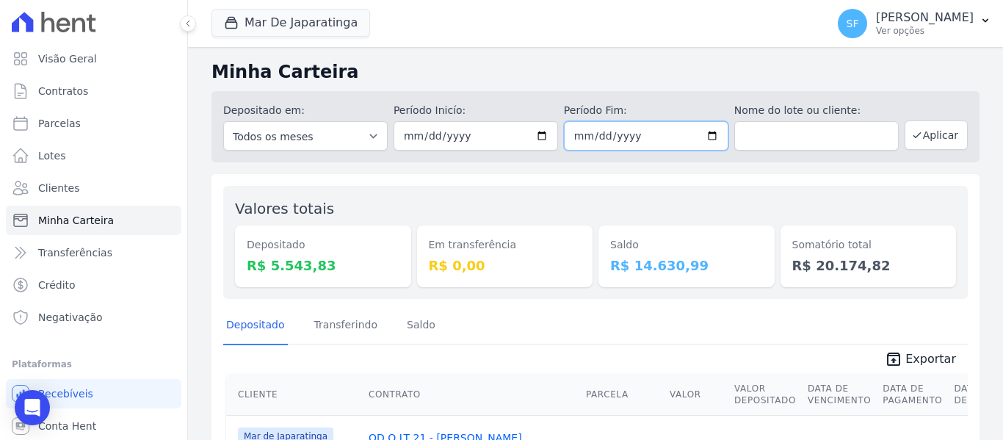
click at [709, 137] on input "2025-09-26" at bounding box center [646, 135] width 164 height 29
type input "[DATE]"
click at [941, 128] on button "Aplicar" at bounding box center [935, 134] width 63 height 29
